Goal: Transaction & Acquisition: Purchase product/service

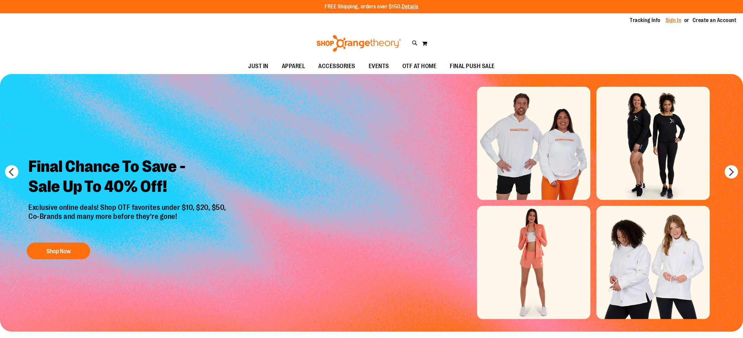
type input "**********"
click at [677, 19] on link "Sign In" at bounding box center [674, 20] width 16 height 7
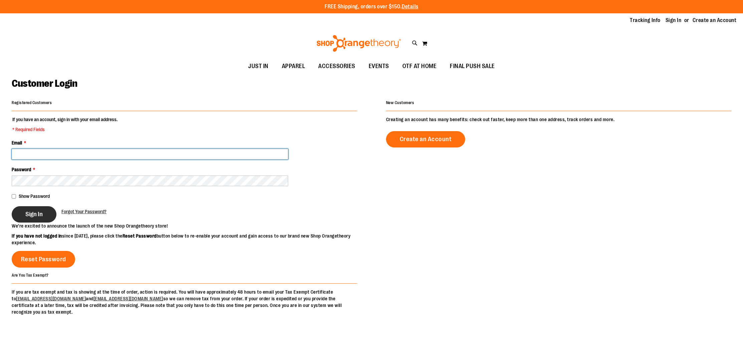
type input "**********"
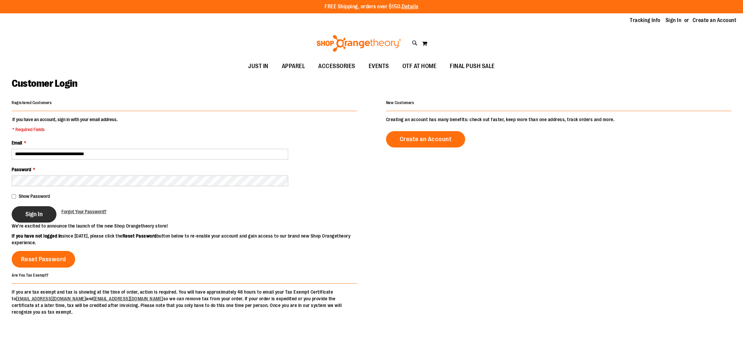
type input "**********"
click at [41, 216] on span "Sign In" at bounding box center [33, 214] width 17 height 7
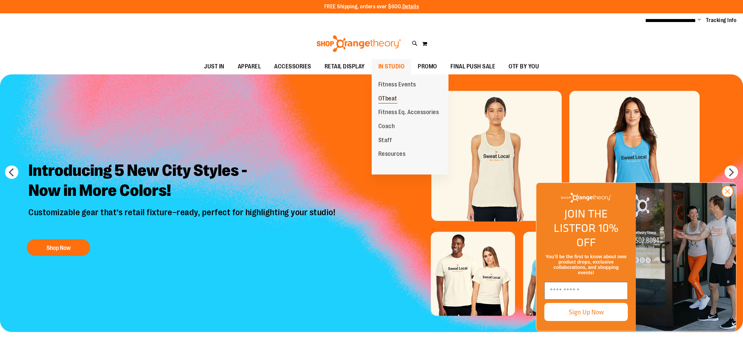
type input "**********"
click at [391, 97] on span "OTbeat" at bounding box center [388, 99] width 19 height 8
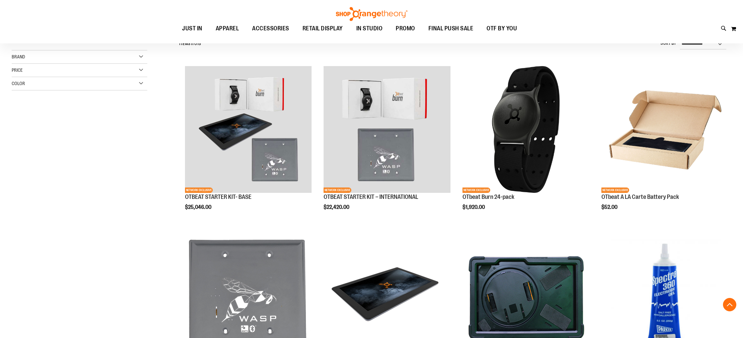
scroll to position [212, 0]
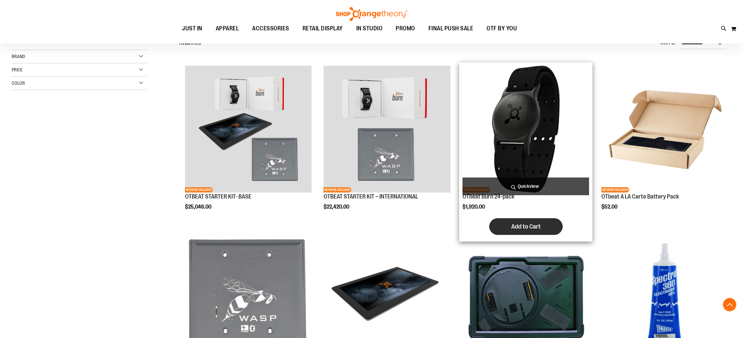
type input "**********"
click at [519, 228] on span "Add to Cart" at bounding box center [526, 226] width 29 height 7
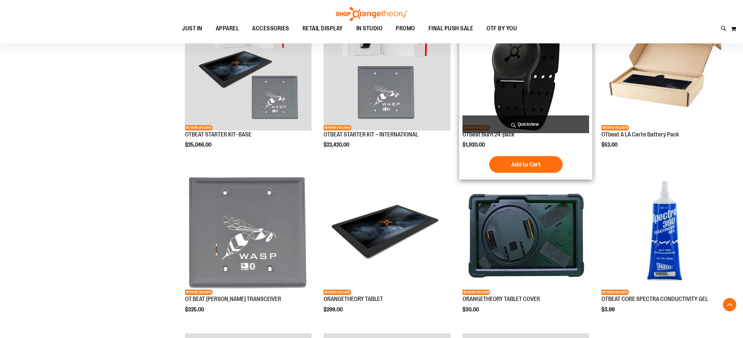
scroll to position [275, 0]
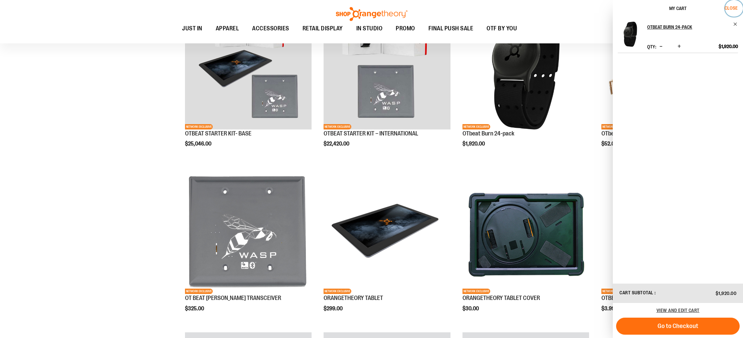
click at [734, 6] on span "Close" at bounding box center [731, 7] width 13 height 5
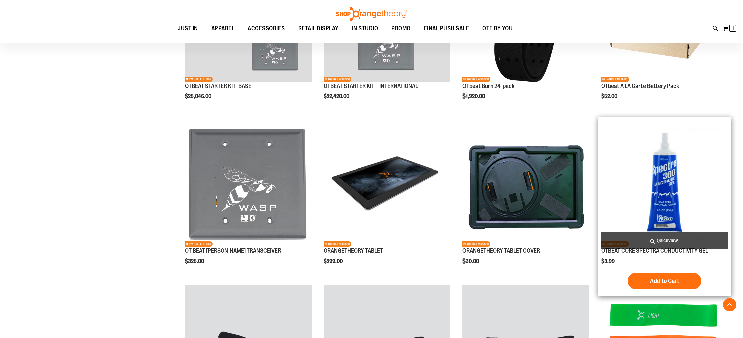
scroll to position [323, 0]
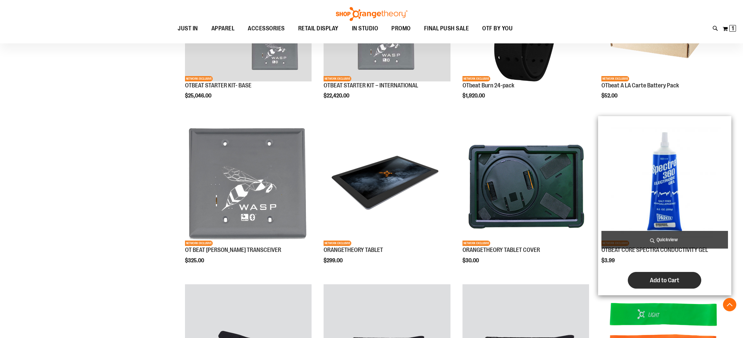
click at [662, 281] on span "Add to Cart" at bounding box center [664, 280] width 29 height 7
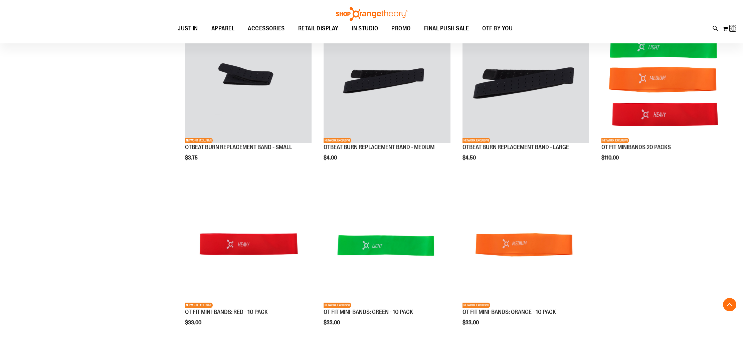
scroll to position [592, 0]
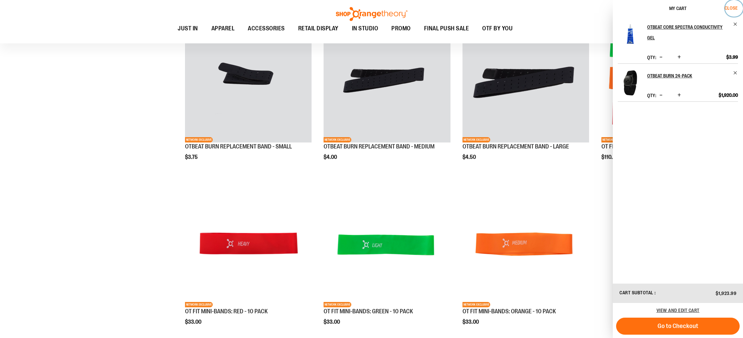
click at [737, 6] on span "Close" at bounding box center [731, 7] width 13 height 5
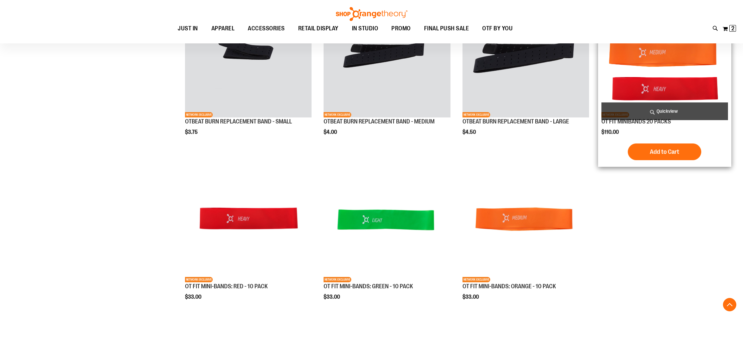
scroll to position [616, 0]
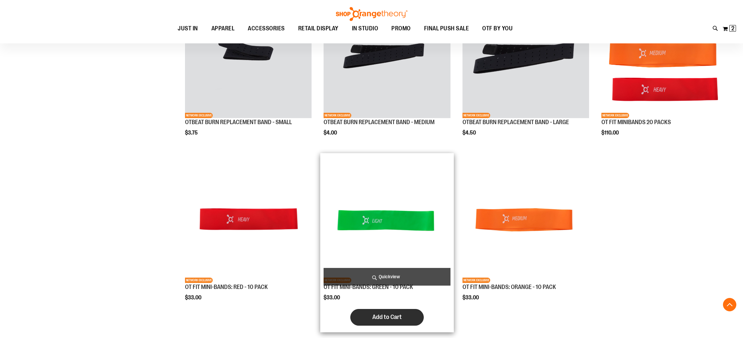
click at [391, 315] on span "Add to Cart" at bounding box center [387, 317] width 29 height 7
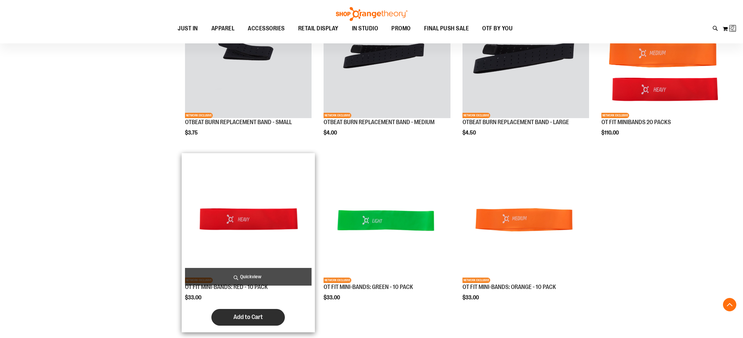
click at [250, 319] on span "Add to Cart" at bounding box center [248, 317] width 29 height 7
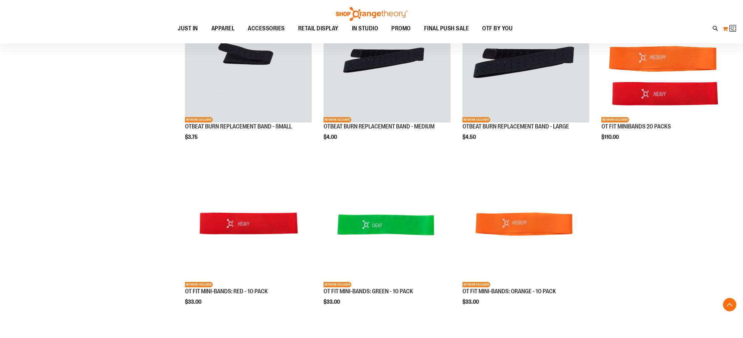
scroll to position [610, 0]
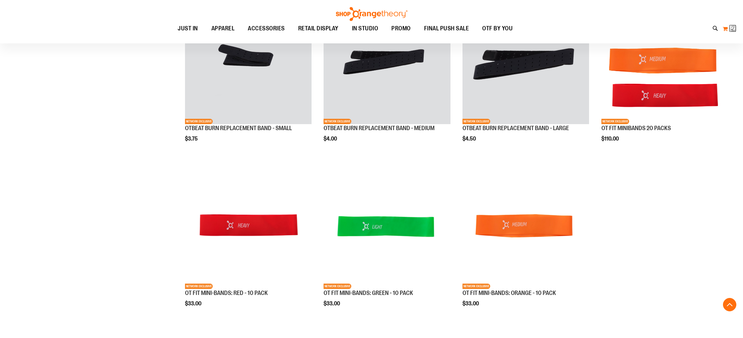
click at [734, 28] on img at bounding box center [734, 28] width 8 height 8
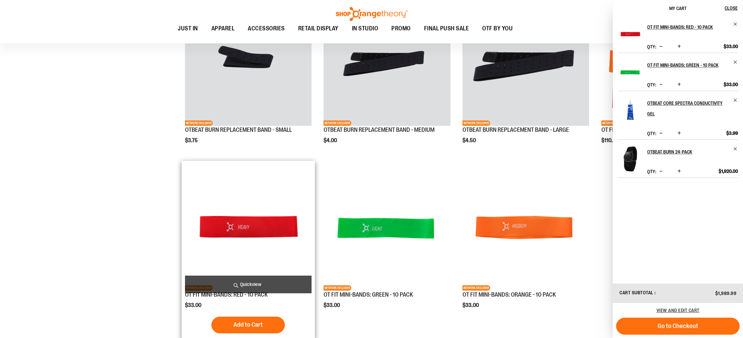
scroll to position [610, 0]
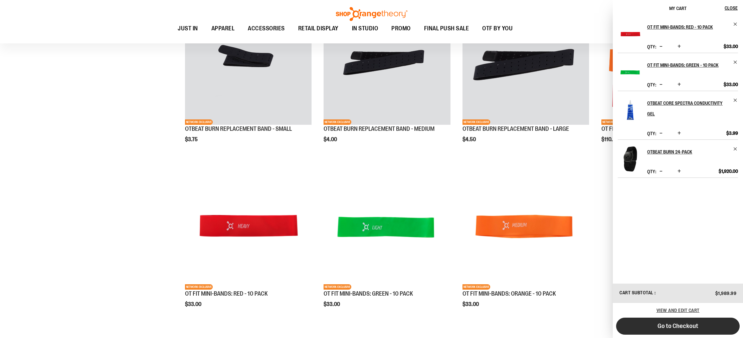
click at [726, 324] on button "Go to Checkout" at bounding box center [678, 326] width 124 height 17
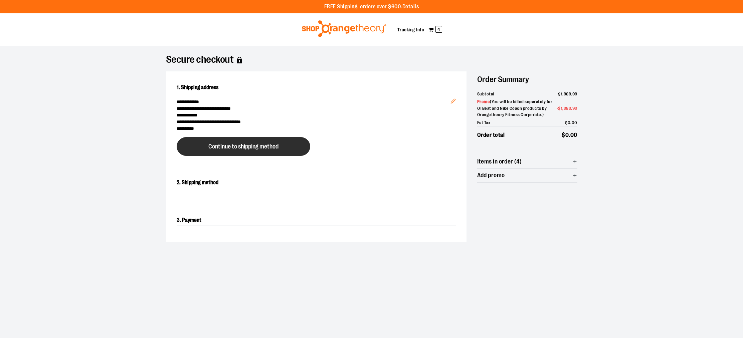
click at [257, 142] on button "Continue to shipping method" at bounding box center [244, 146] width 134 height 19
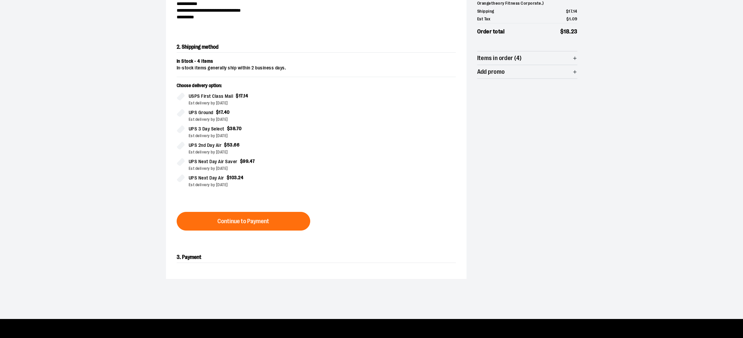
scroll to position [114, 0]
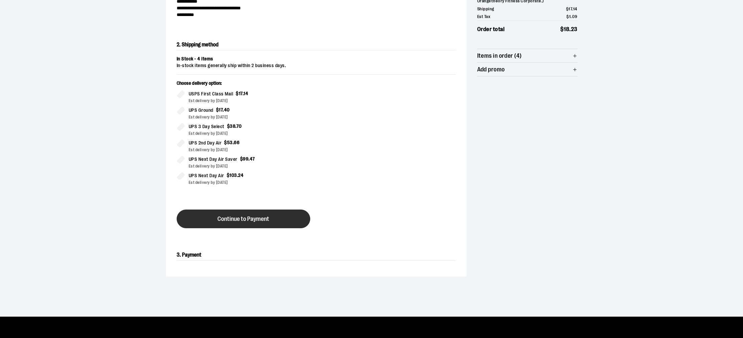
click at [268, 217] on span "Continue to Payment" at bounding box center [244, 219] width 52 height 6
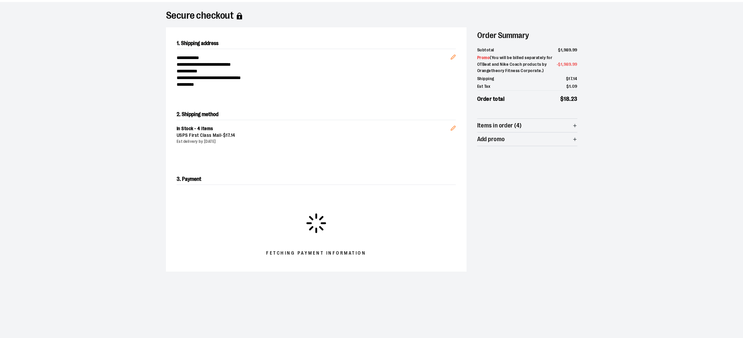
scroll to position [43, 0]
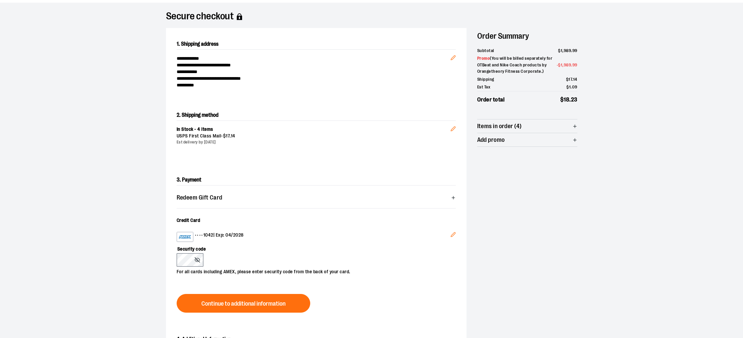
click at [449, 236] on button "Edit" at bounding box center [453, 236] width 16 height 18
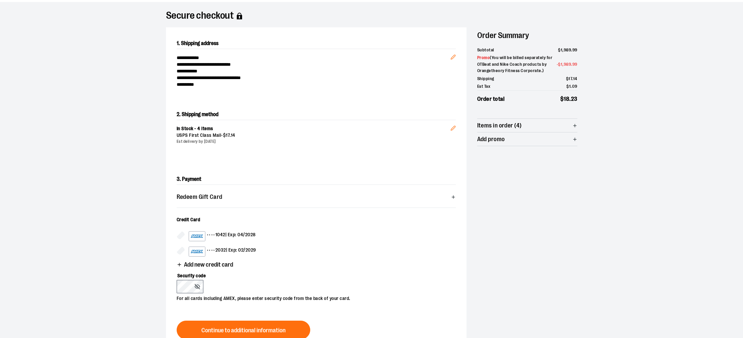
scroll to position [46, 0]
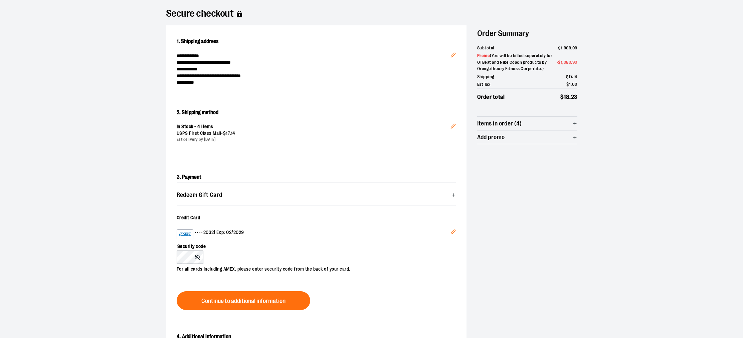
click at [108, 254] on section "**********" at bounding box center [371, 192] width 743 height 385
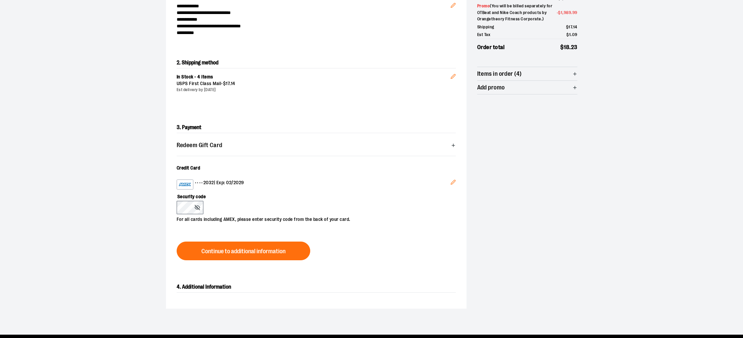
scroll to position [95, 0]
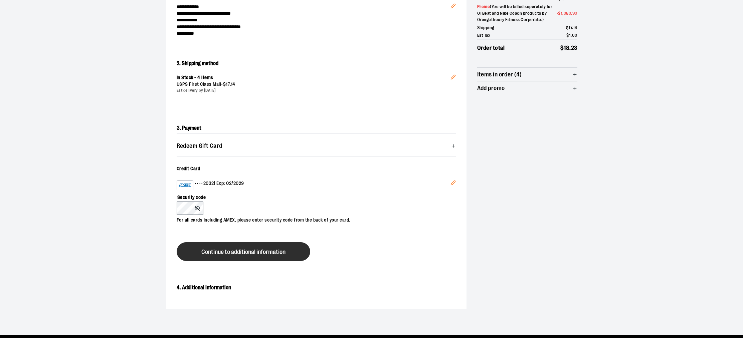
click at [298, 248] on button "Continue to additional information" at bounding box center [244, 252] width 134 height 19
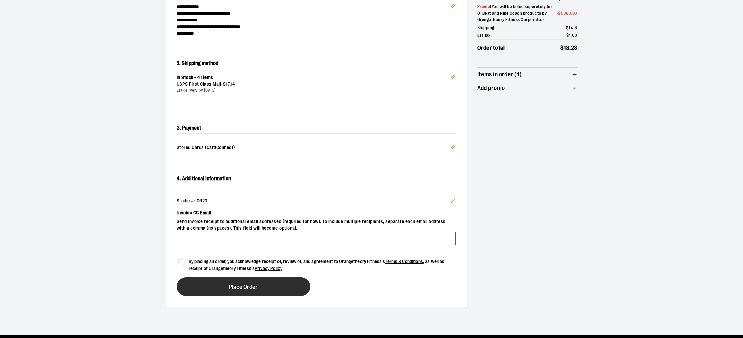
click at [276, 290] on button "Place Order" at bounding box center [244, 287] width 134 height 19
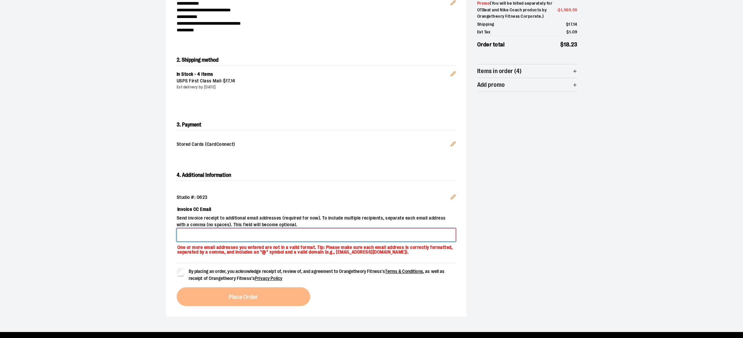
click at [295, 238] on input "Invoice CC Email" at bounding box center [316, 235] width 279 height 13
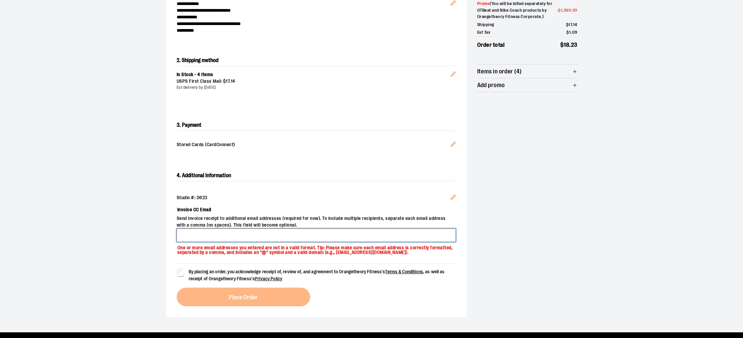
click at [295, 238] on input "Invoice CC Email" at bounding box center [316, 235] width 279 height 13
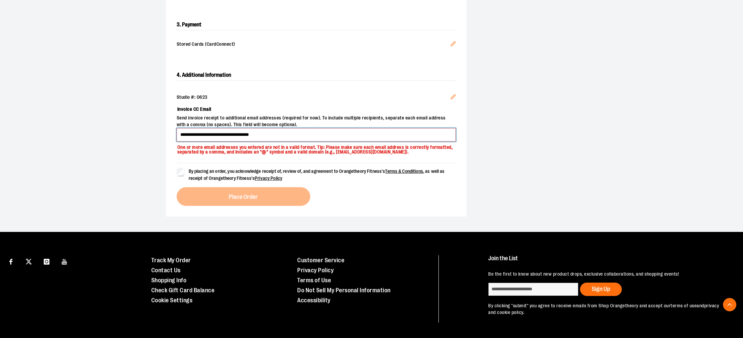
scroll to position [200, 0]
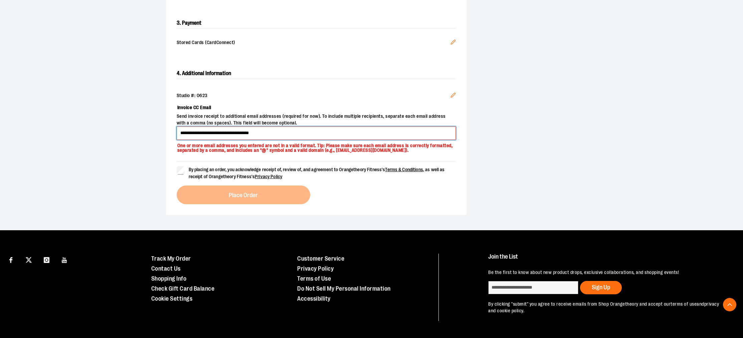
type input "**********"
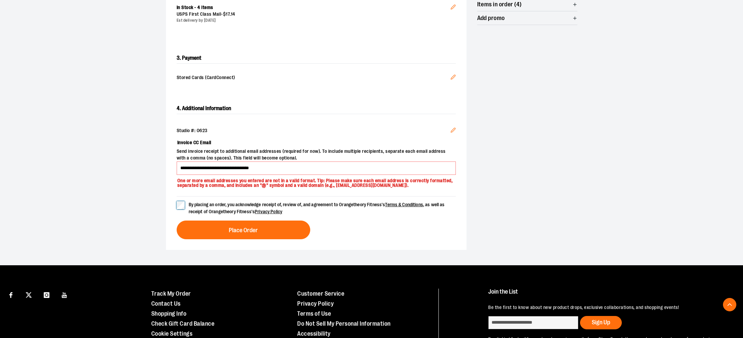
scroll to position [165, 0]
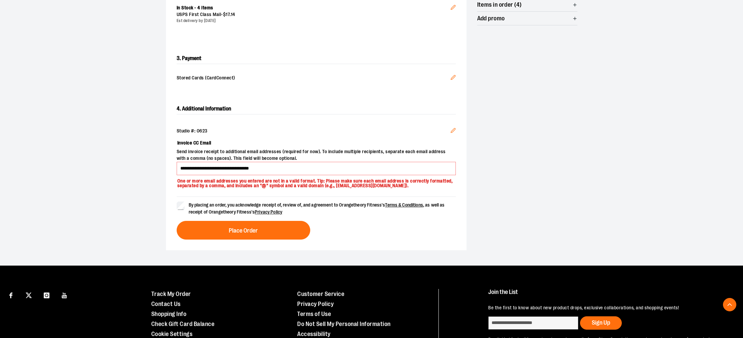
click at [499, 178] on div "**********" at bounding box center [372, 78] width 412 height 344
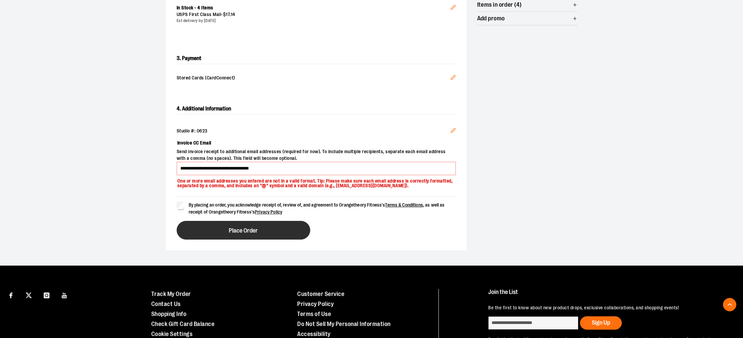
click at [286, 237] on button "Place Order" at bounding box center [244, 230] width 134 height 19
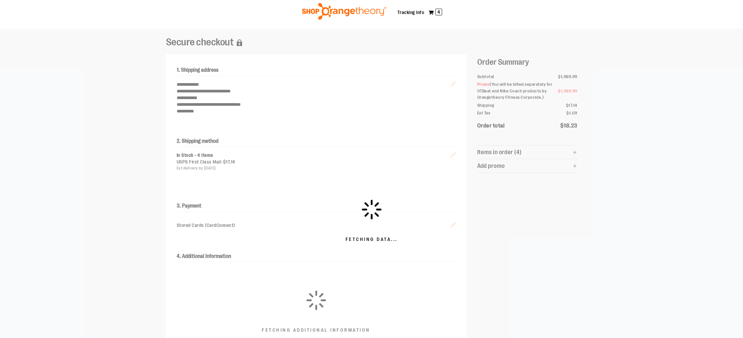
scroll to position [17, 0]
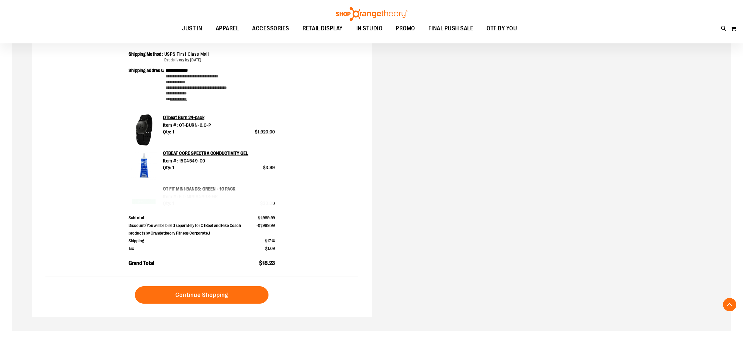
scroll to position [196, 0]
